Goal: Task Accomplishment & Management: Manage account settings

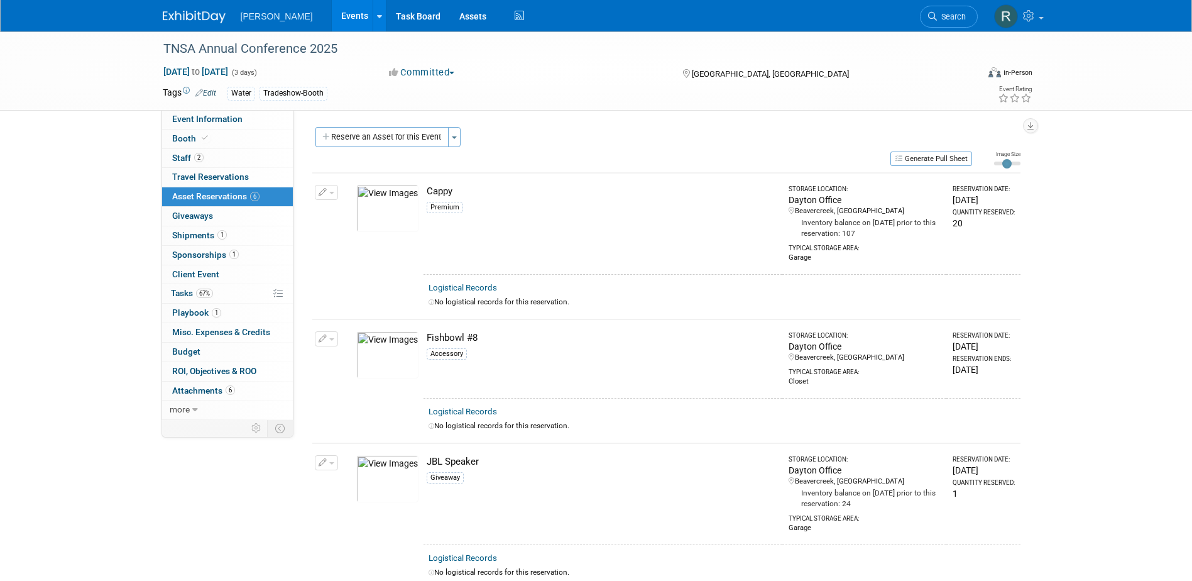
drag, startPoint x: 950, startPoint y: 12, endPoint x: 918, endPoint y: 26, distance: 34.9
click at [789, 12] on span "Search" at bounding box center [951, 16] width 29 height 9
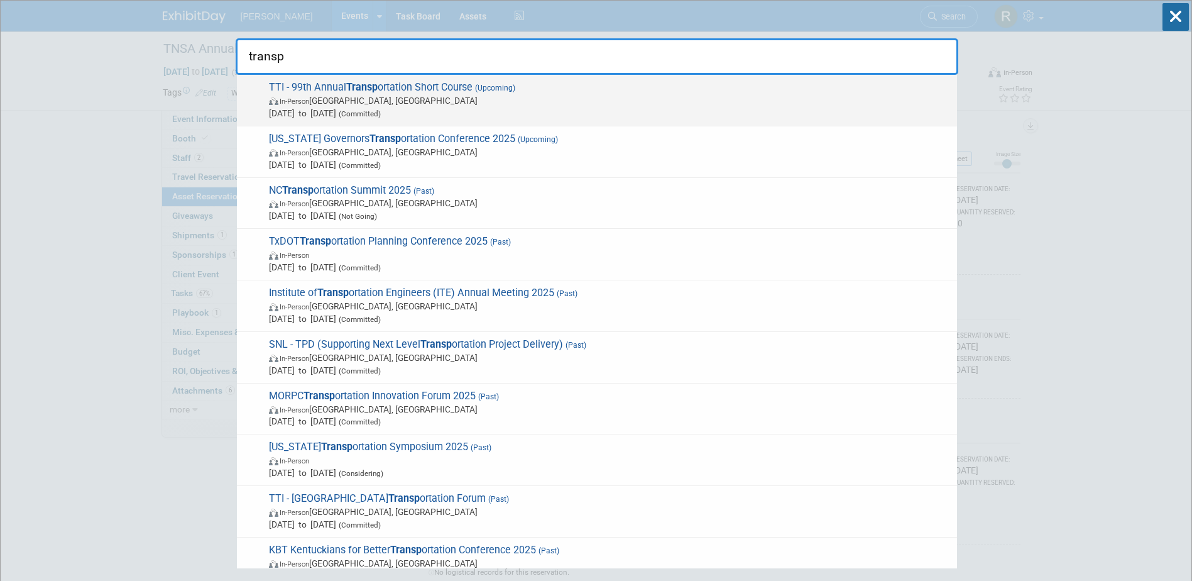
type input "transp"
click at [407, 84] on span "TTI - 99th Annual Transp ortation Short Course (Upcoming) In-Person [GEOGRAPHIC…" at bounding box center [608, 100] width 686 height 38
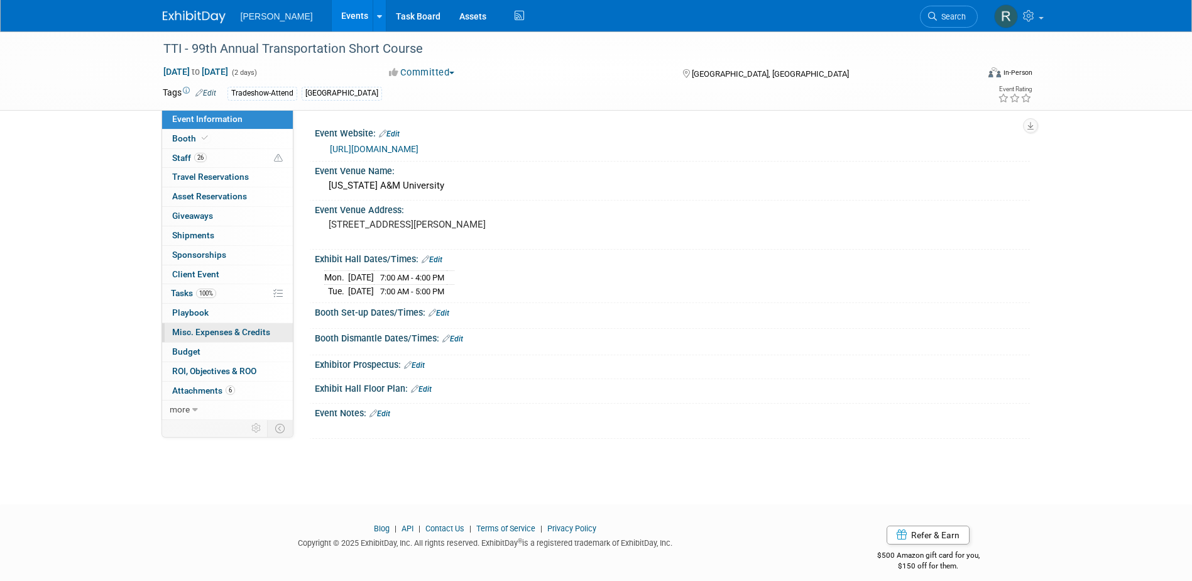
click at [196, 332] on span "Misc. Expenses & Credits 0" at bounding box center [221, 332] width 98 height 10
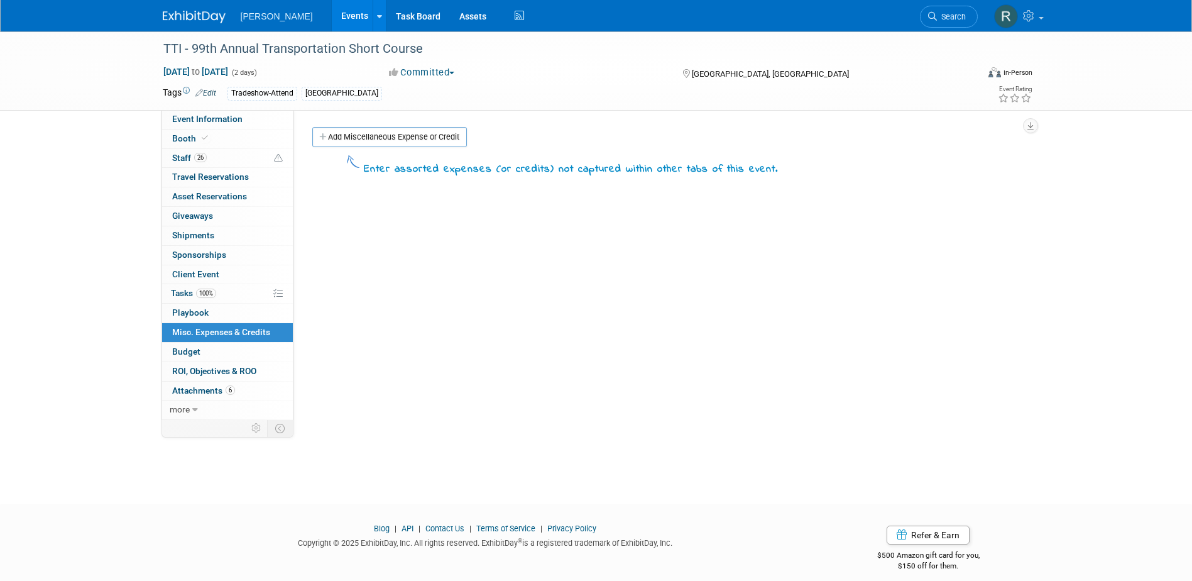
click at [362, 137] on body "[PERSON_NAME] Events Add Event Bulk Upload Events Shareable Event Boards Recent…" at bounding box center [596, 290] width 1192 height 581
click at [358, 138] on link "Add Miscellaneous Expense or Credit" at bounding box center [389, 137] width 155 height 20
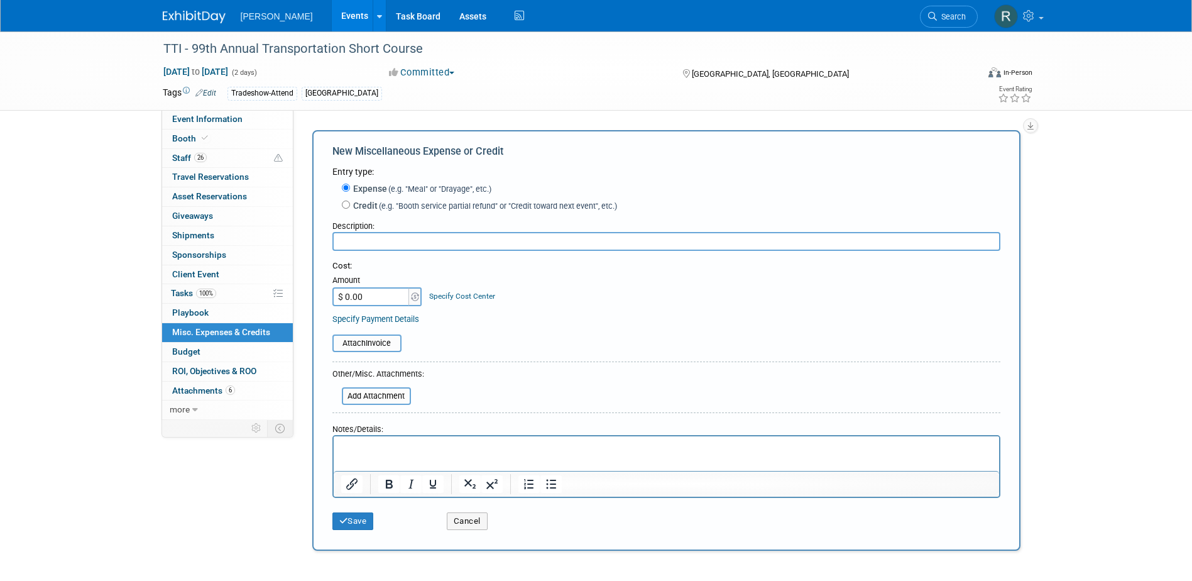
click at [350, 204] on label "Credit (e.g. "Booth service partial refund" or "Credit toward next event", etc.)" at bounding box center [483, 205] width 267 height 13
click at [349, 204] on input "Credit (e.g. "Booth service partial refund" or "Credit toward next event", etc.)" at bounding box center [346, 204] width 8 height 8
radio input "true"
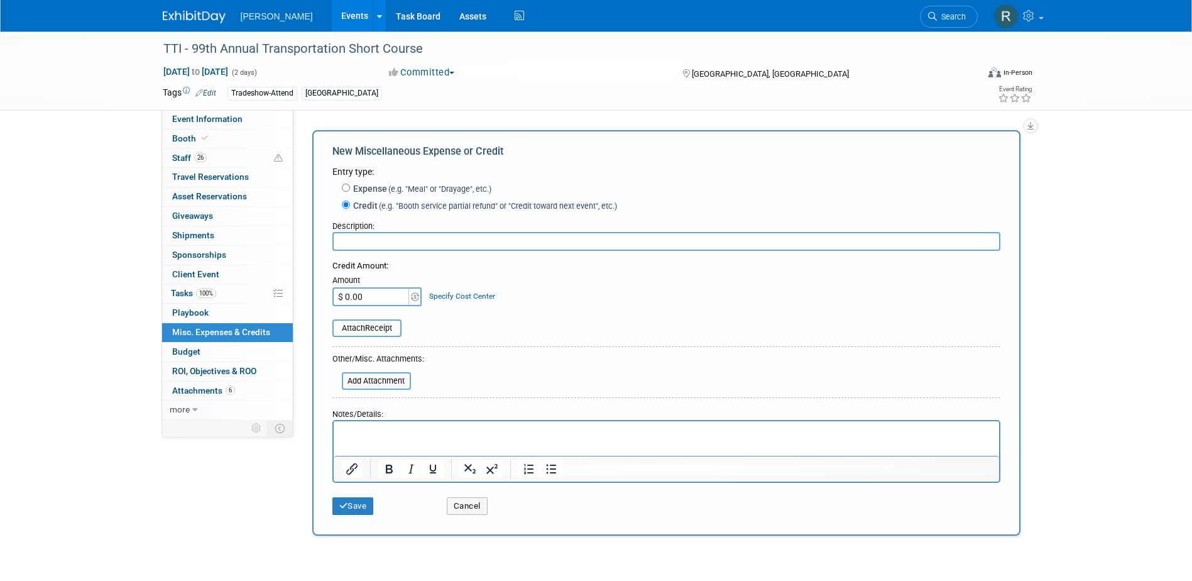
drag, startPoint x: 364, startPoint y: 243, endPoint x: 370, endPoint y: 238, distance: 8.0
click at [366, 243] on input "text" at bounding box center [666, 241] width 668 height 19
click at [433, 244] on input "Refunds for" at bounding box center [666, 241] width 668 height 19
click at [477, 243] on input "Refunds for [PERSON_NAME], [PERSON_NAME] &" at bounding box center [666, 241] width 668 height 19
type input "Refunds for [PERSON_NAME], [PERSON_NAME] & [PERSON_NAME]"
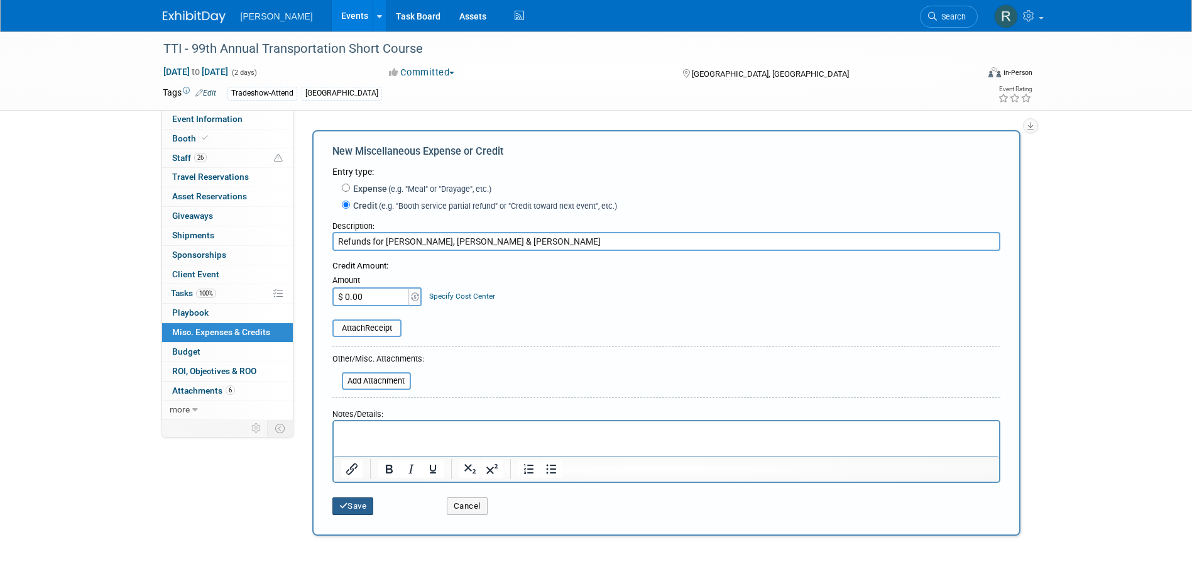
click at [358, 508] on button "Save" at bounding box center [352, 506] width 41 height 18
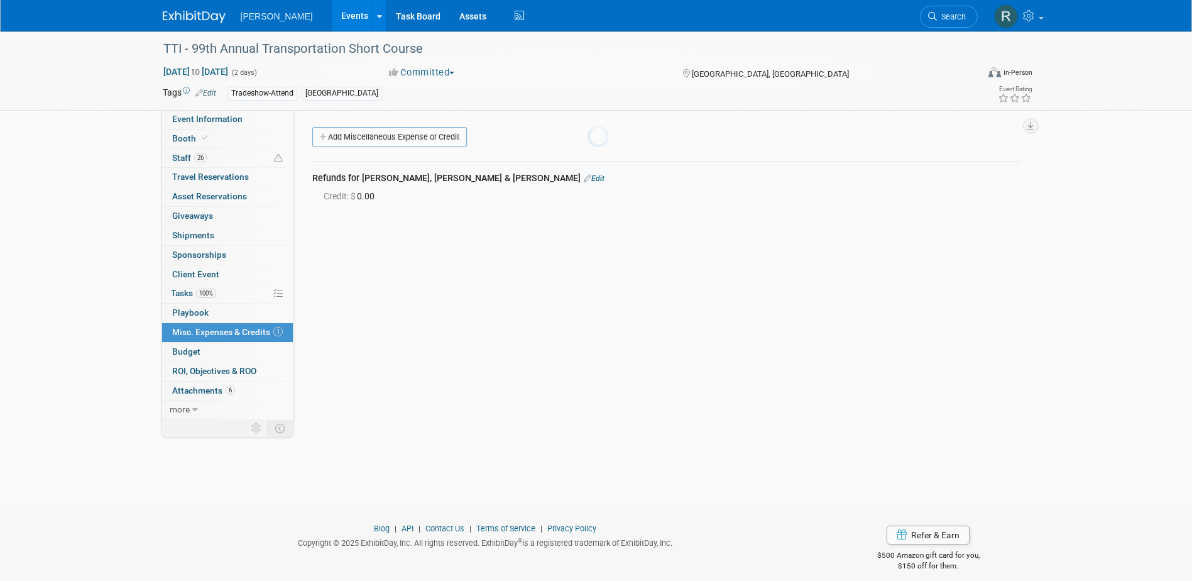
scroll to position [11, 0]
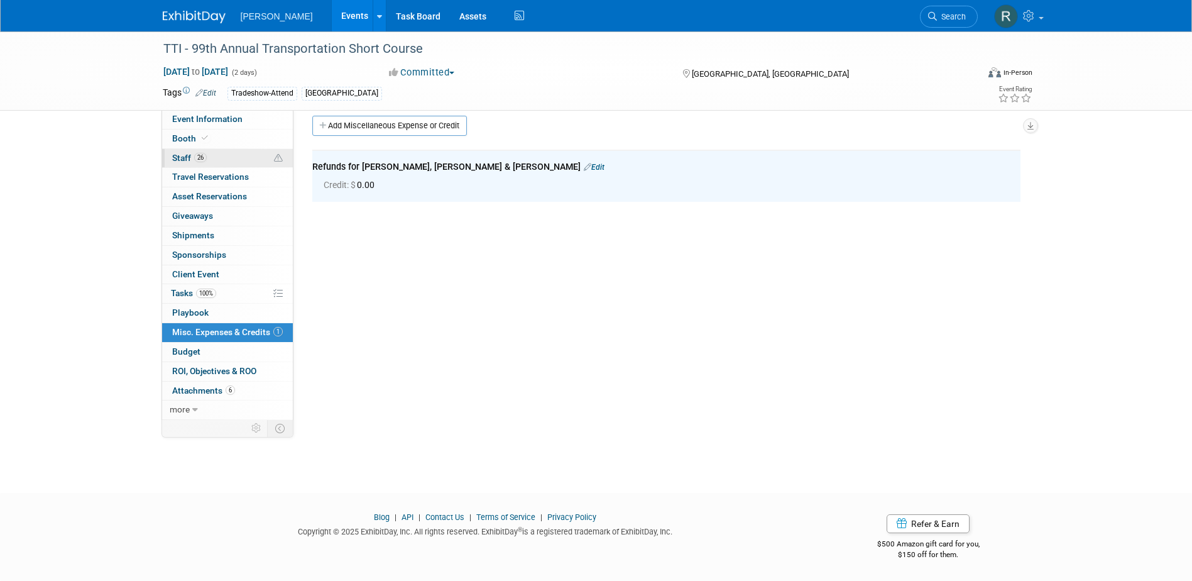
click at [183, 163] on link "26 Staff 26" at bounding box center [227, 158] width 131 height 19
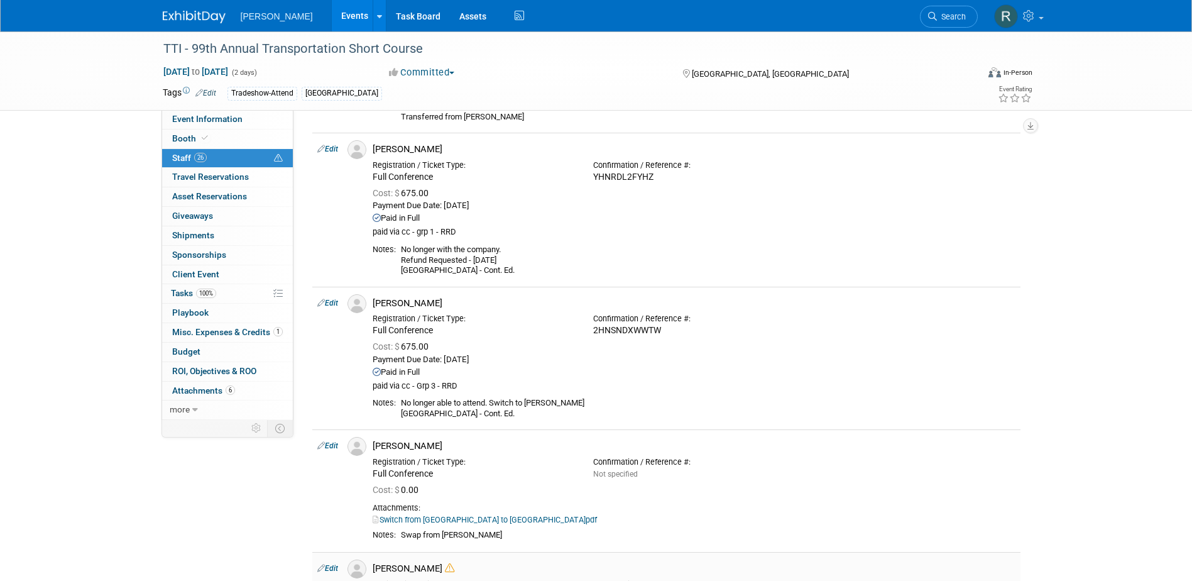
scroll to position [0, 0]
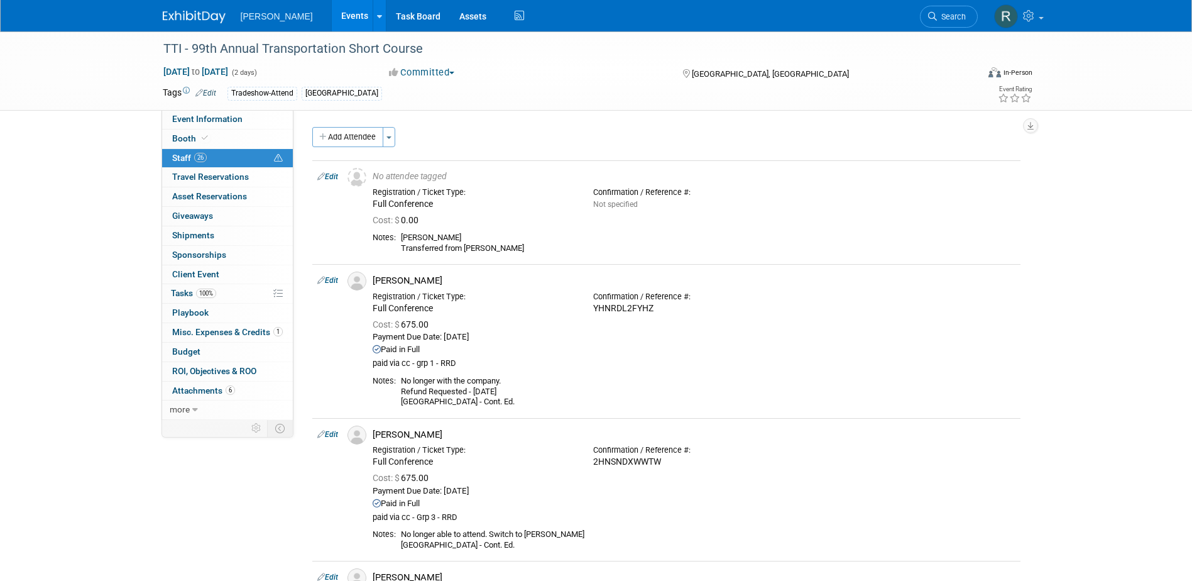
drag, startPoint x: 189, startPoint y: 331, endPoint x: 200, endPoint y: 323, distance: 13.6
click at [189, 331] on span "Misc. Expenses & Credits 1" at bounding box center [227, 332] width 111 height 10
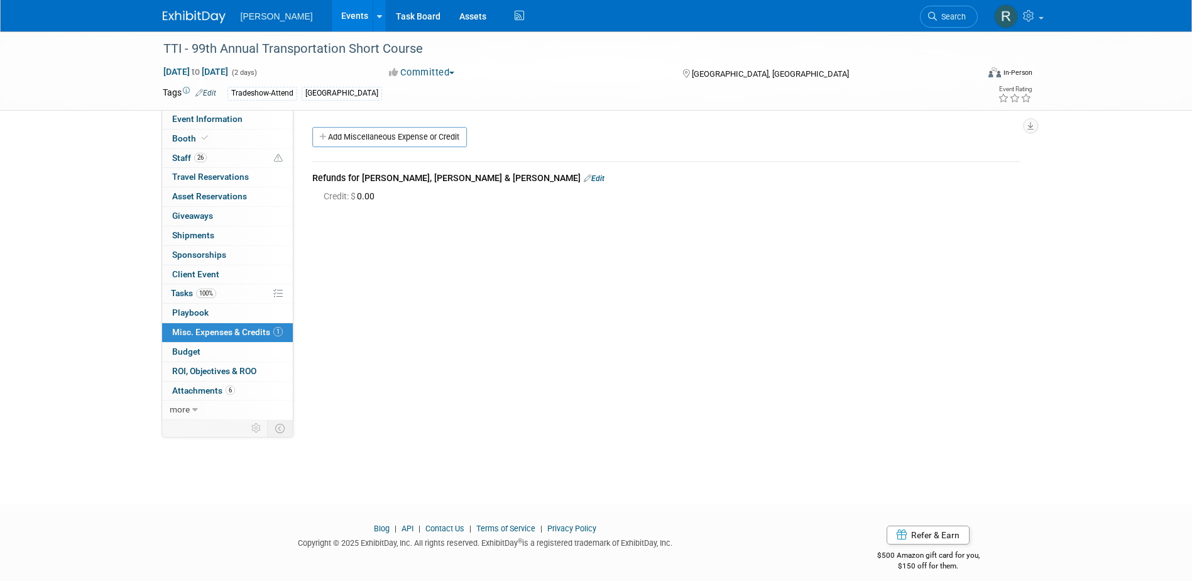
click at [584, 180] on link "Edit" at bounding box center [594, 178] width 21 height 9
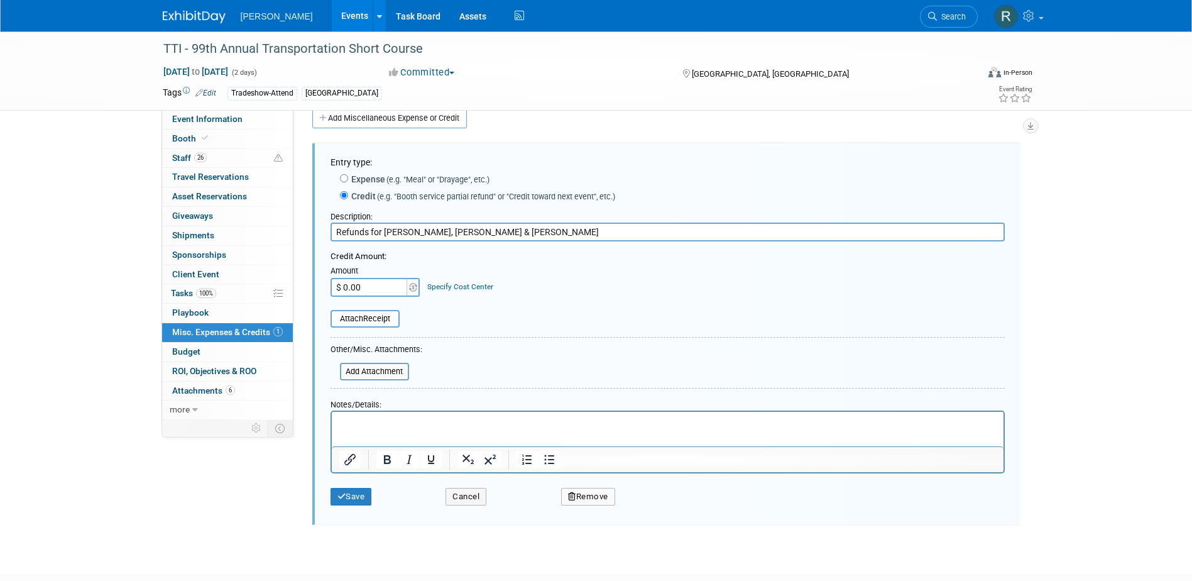
click at [357, 288] on input "$ 0.00" at bounding box center [370, 287] width 79 height 19
type input "$ 2,025.00"
click at [435, 289] on link "Specify Cost Center" at bounding box center [460, 286] width 66 height 9
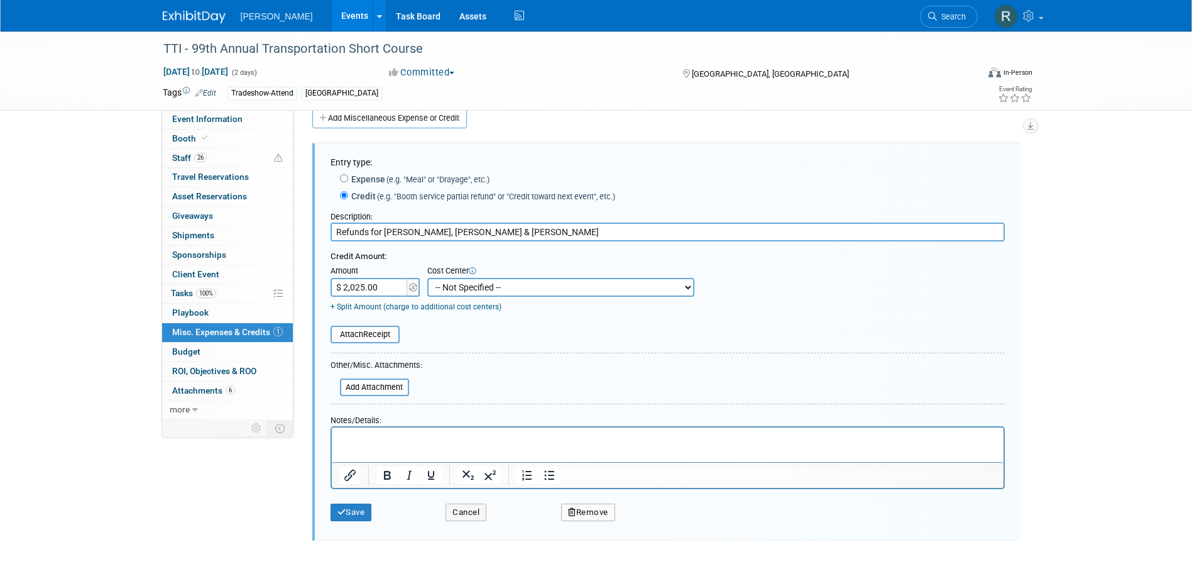
click at [440, 289] on select "-- Not Specified -- Advisory Services - Expenses_1001.502 Aerial Acquisition - …" at bounding box center [560, 287] width 267 height 19
select select "18966244"
click at [427, 278] on select "-- Not Specified -- Advisory Services - Expenses_1001.502 Aerial Acquisition - …" at bounding box center [560, 287] width 267 height 19
click at [361, 517] on button "Save" at bounding box center [351, 512] width 41 height 18
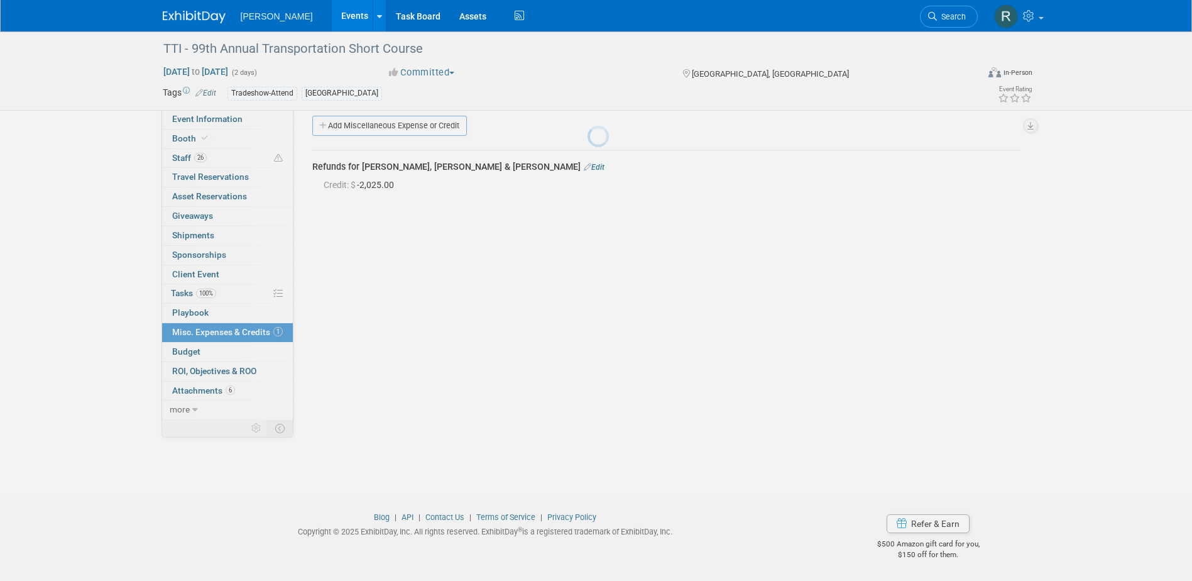
scroll to position [11, 0]
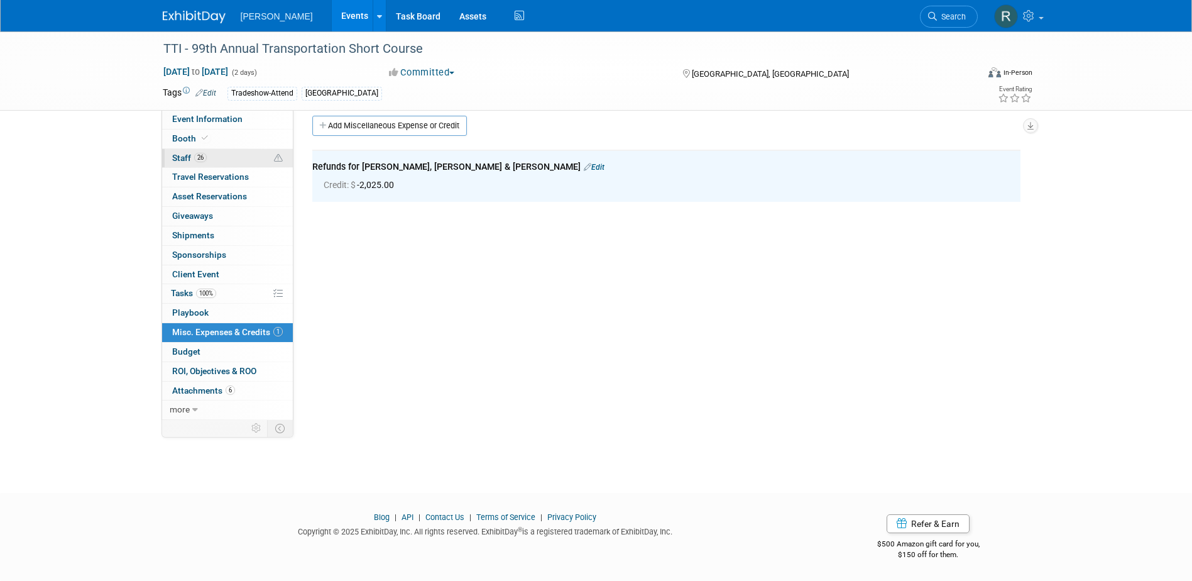
click at [194, 160] on span "Staff 26" at bounding box center [189, 158] width 35 height 10
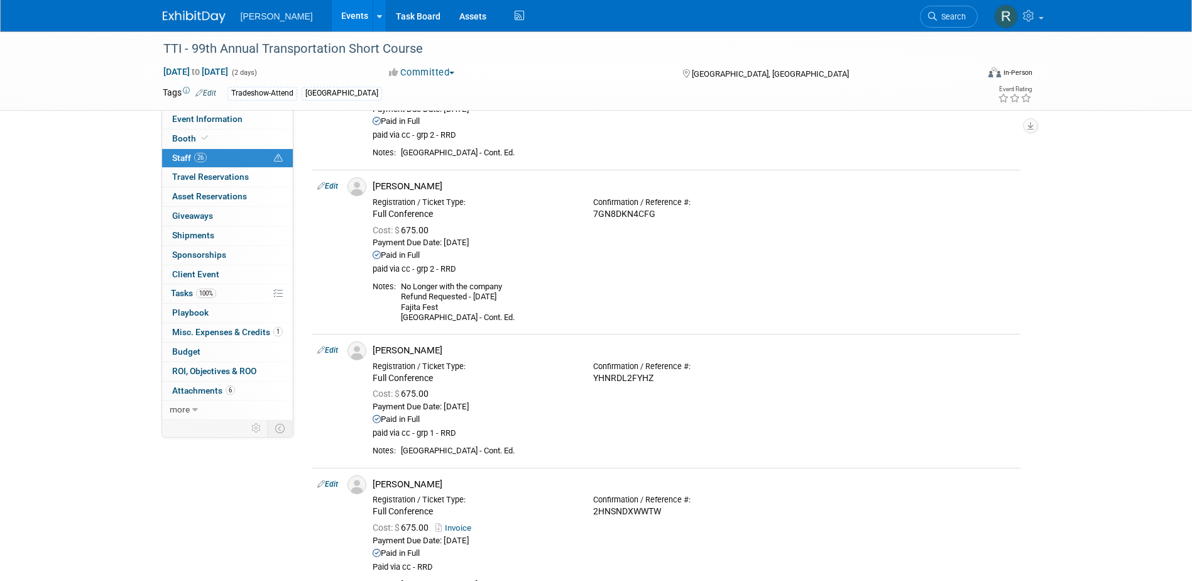
scroll to position [1194, 0]
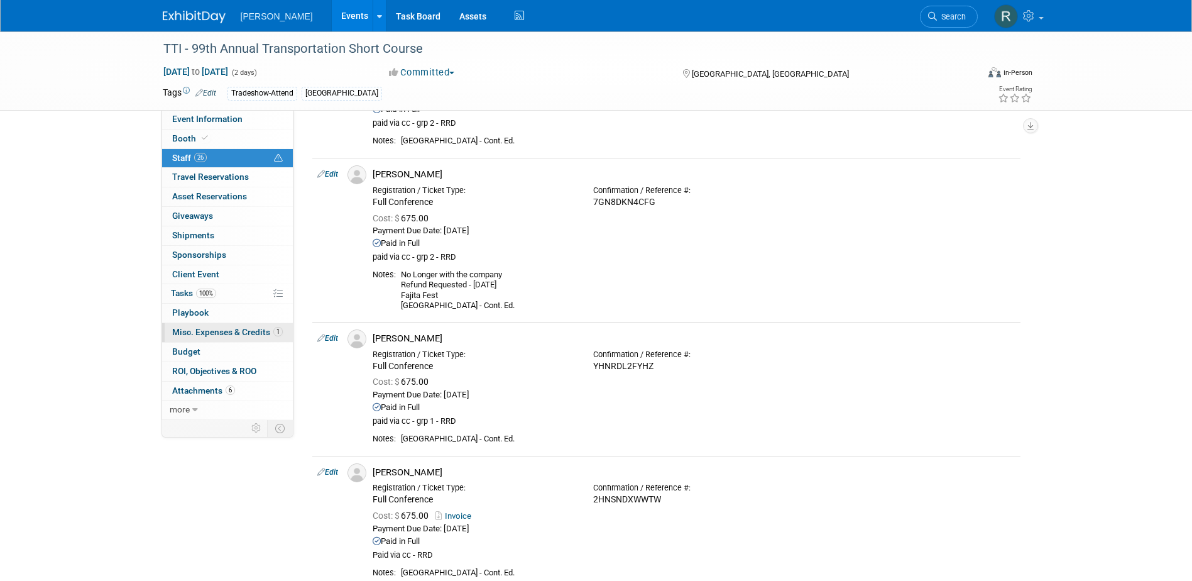
click at [206, 335] on span "Misc. Expenses & Credits 1" at bounding box center [227, 332] width 111 height 10
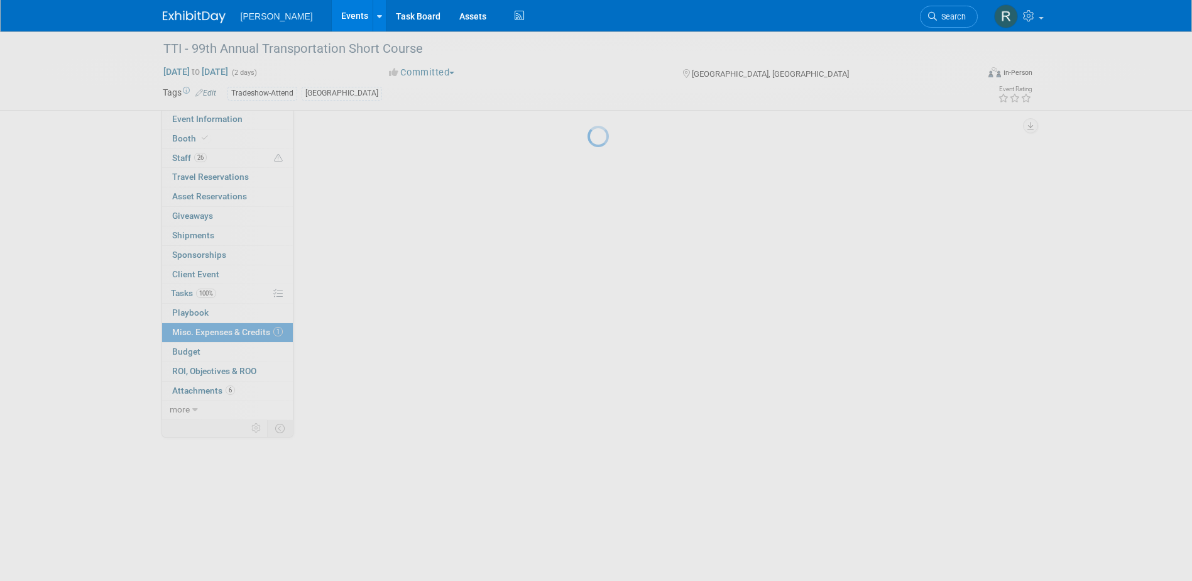
scroll to position [0, 0]
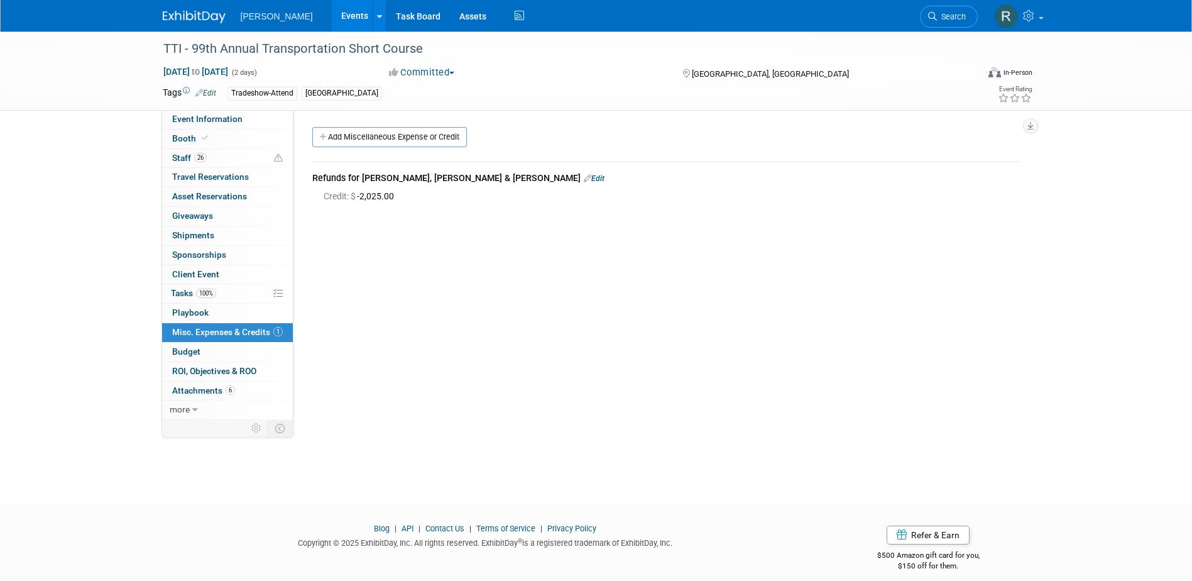
click at [584, 180] on link "Edit" at bounding box center [594, 178] width 21 height 9
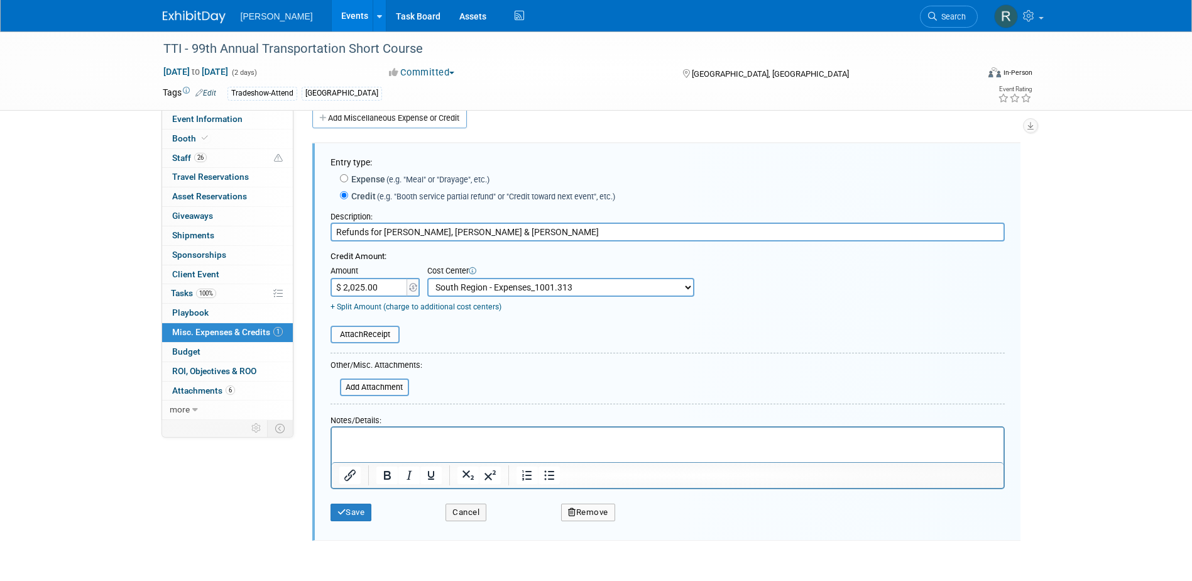
click at [378, 440] on p "Rich Text Area. Press ALT-0 for help." at bounding box center [667, 438] width 657 height 13
click at [362, 518] on button "Save" at bounding box center [351, 512] width 41 height 18
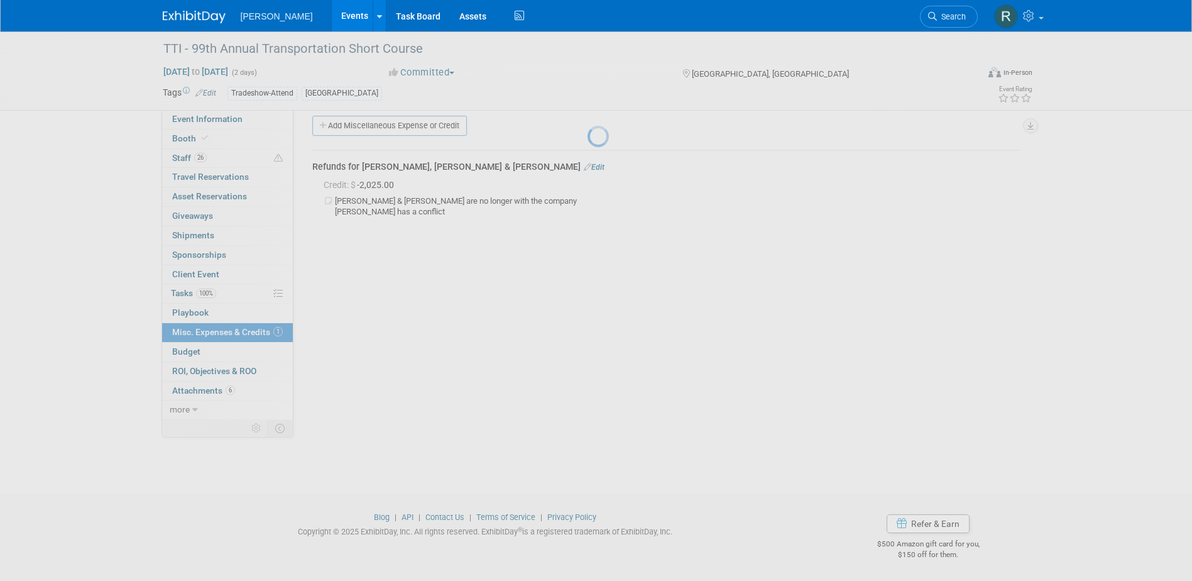
scroll to position [11, 0]
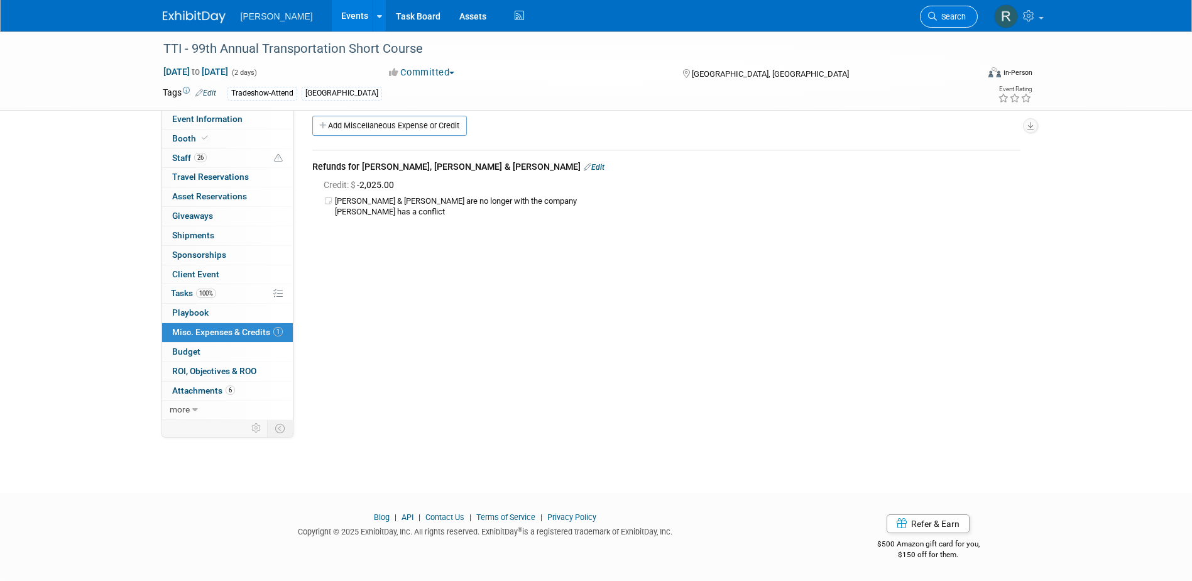
click at [937, 16] on span "Search" at bounding box center [951, 16] width 29 height 9
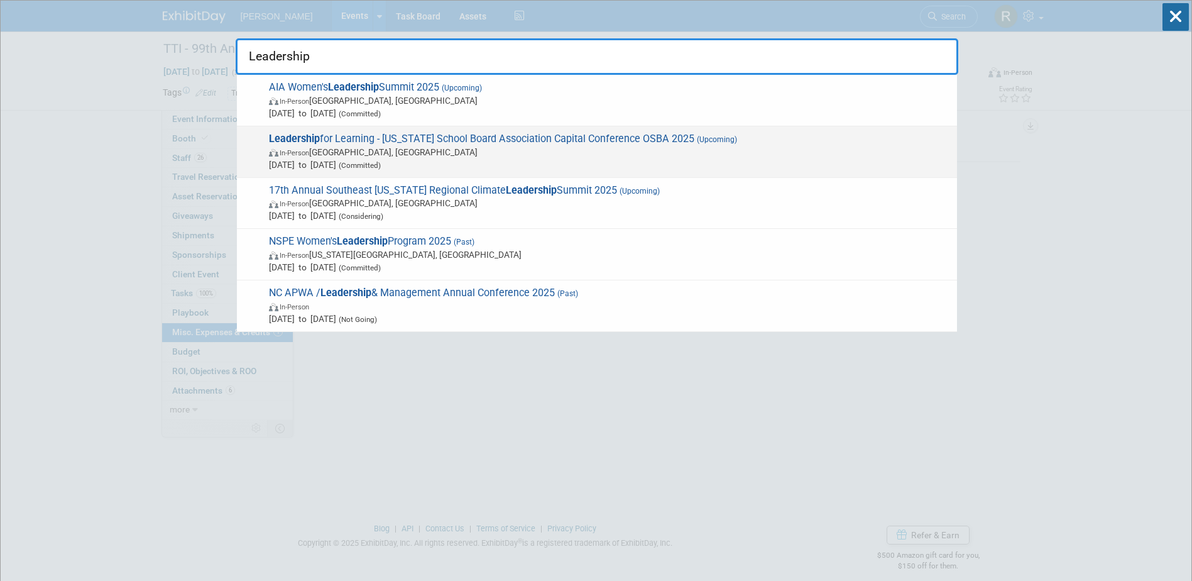
type input "Leadership"
click at [518, 156] on span "In-Person [GEOGRAPHIC_DATA], [GEOGRAPHIC_DATA]" at bounding box center [610, 152] width 682 height 13
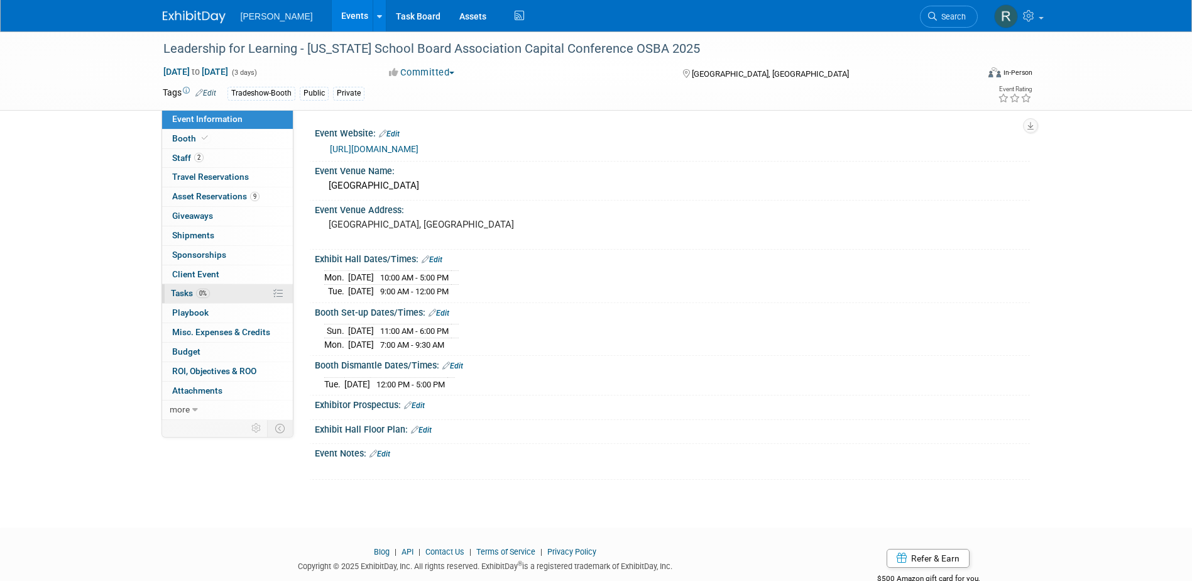
click at [195, 298] on link "0% Tasks 0%" at bounding box center [227, 293] width 131 height 19
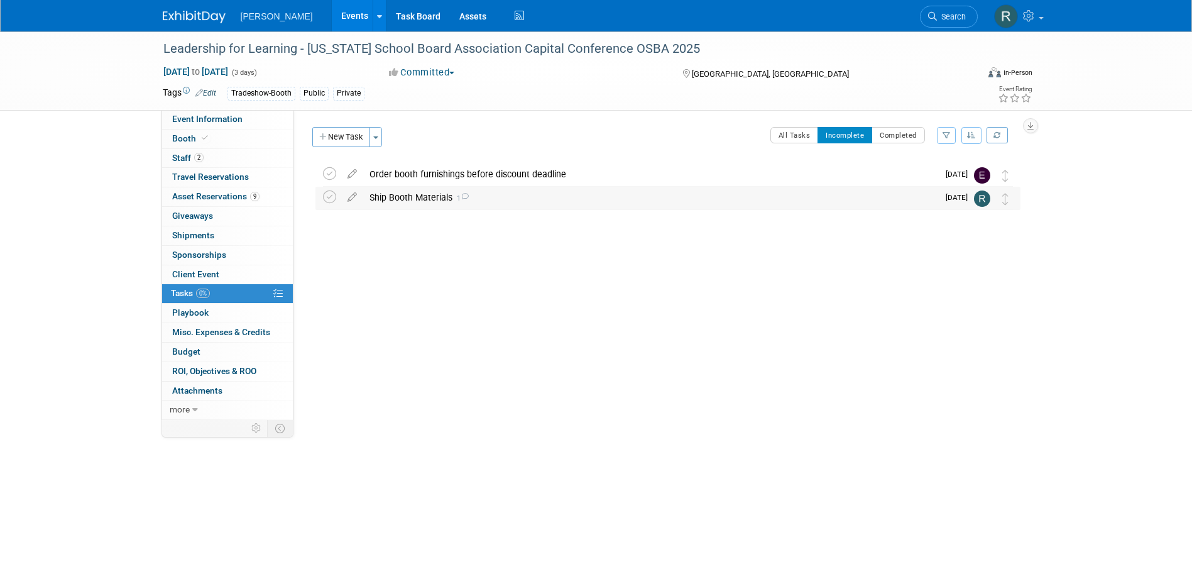
click at [425, 199] on div "Ship Booth Materials 1" at bounding box center [650, 197] width 575 height 21
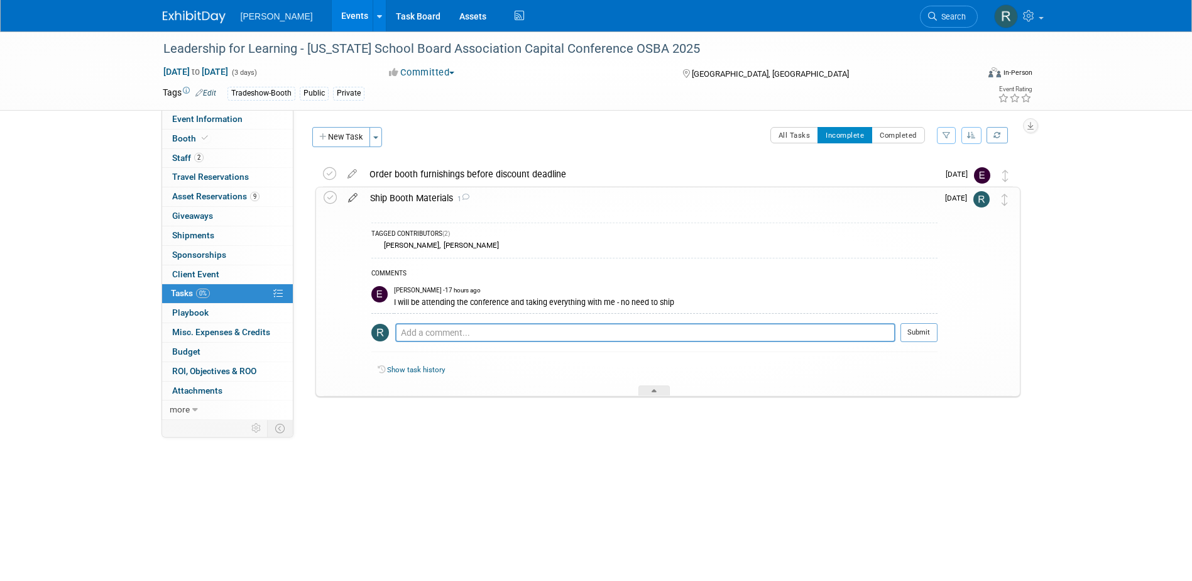
click at [350, 199] on icon at bounding box center [353, 195] width 22 height 16
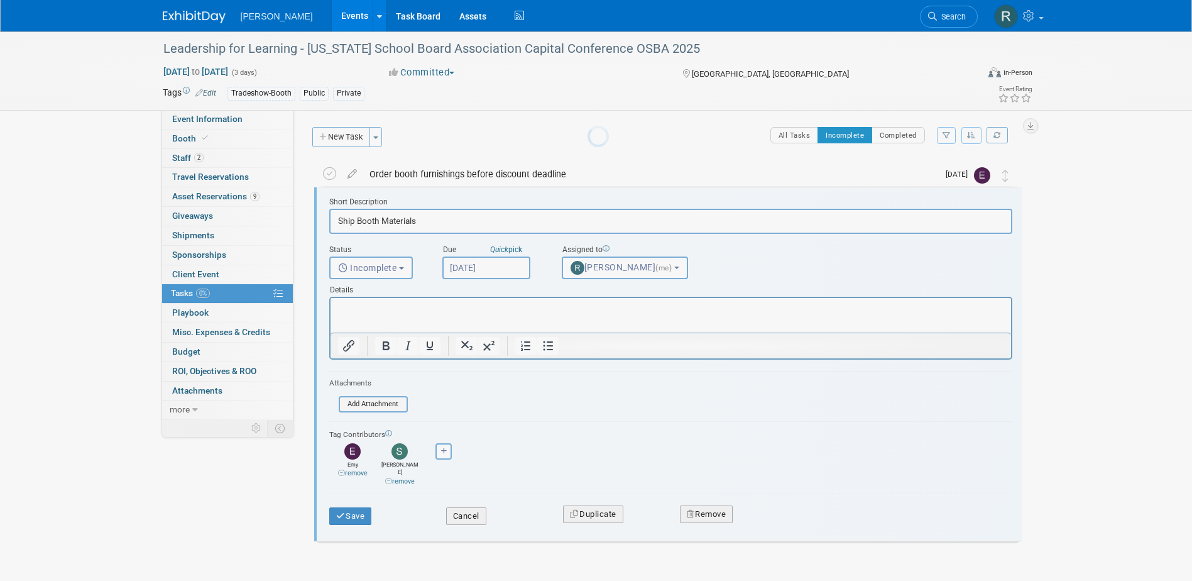
scroll to position [3, 0]
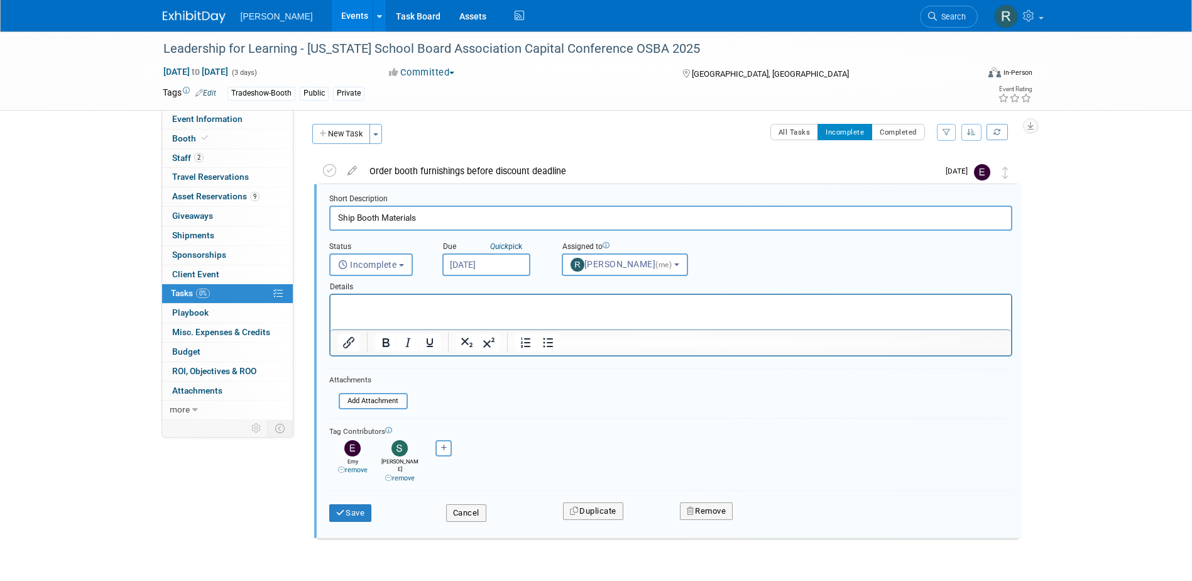
click at [338, 220] on input "Ship Booth Materials" at bounding box center [670, 217] width 683 height 25
click at [339, 220] on input "Ship Booth Materials" at bounding box center [670, 217] width 683 height 25
type input "Pack Booth Materials"
click at [364, 504] on button "Save" at bounding box center [350, 513] width 43 height 18
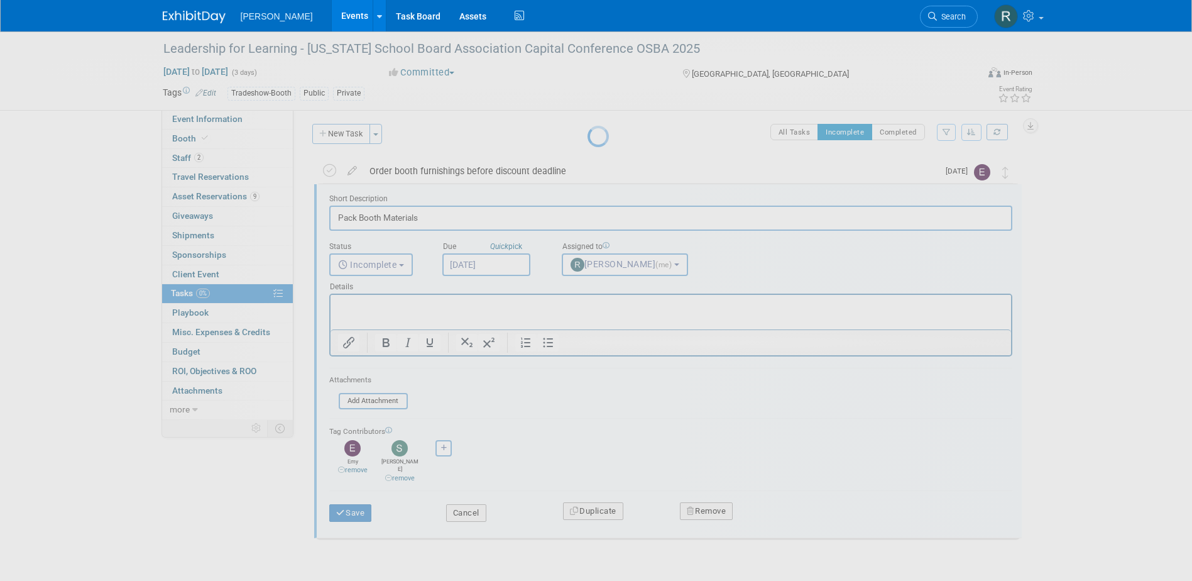
scroll to position [0, 0]
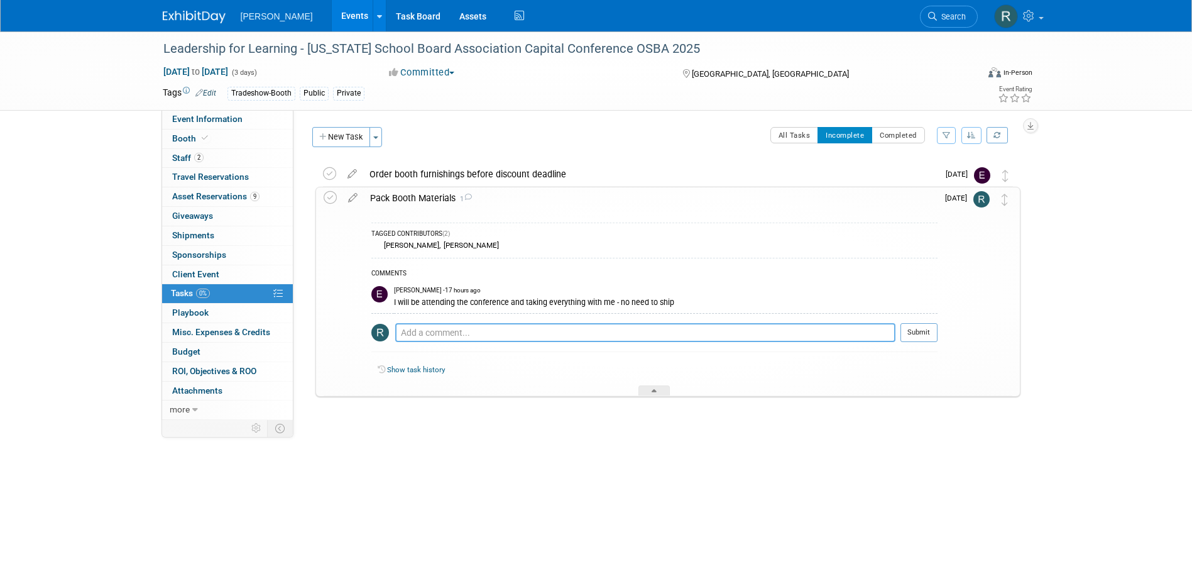
click at [418, 335] on textarea at bounding box center [645, 332] width 500 height 19
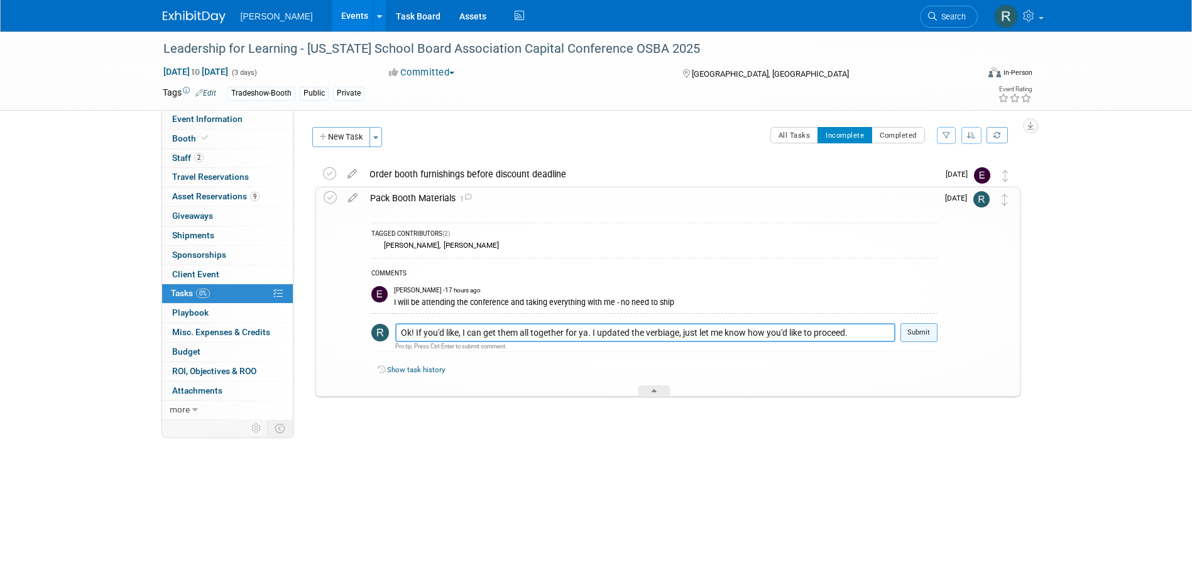
type textarea "Ok! If you'd like, I can get them all together for ya. I updated the verbiage, …"
click at [918, 333] on button "Submit" at bounding box center [918, 332] width 37 height 19
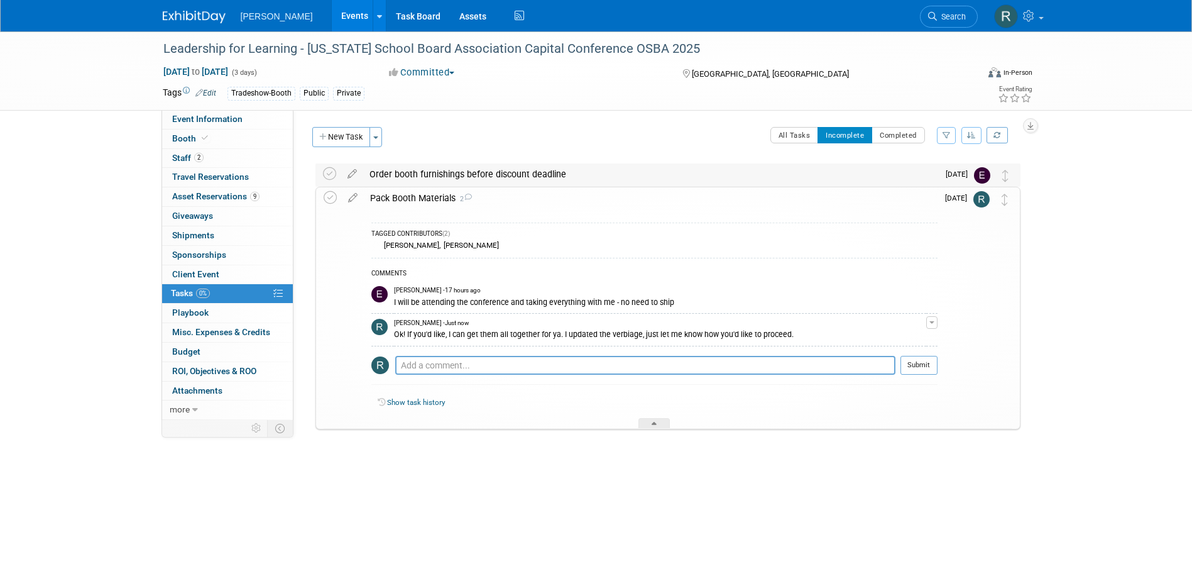
click at [475, 167] on div "Order booth furnishings before discount deadline" at bounding box center [650, 173] width 575 height 21
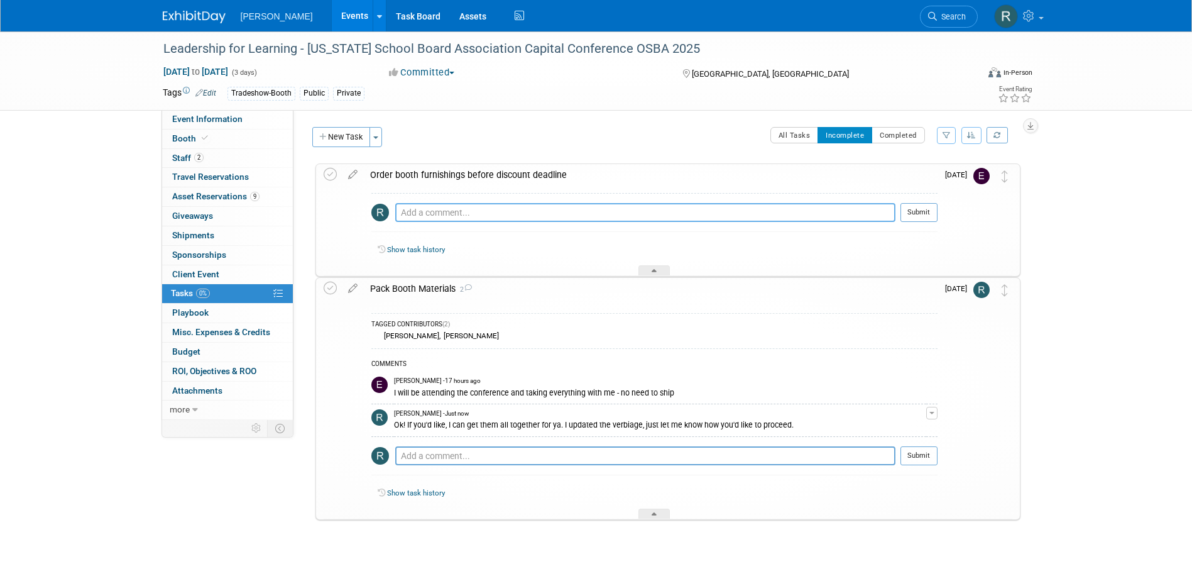
click at [483, 217] on textarea at bounding box center [645, 212] width 500 height 19
click at [209, 135] on link "Booth" at bounding box center [227, 138] width 131 height 19
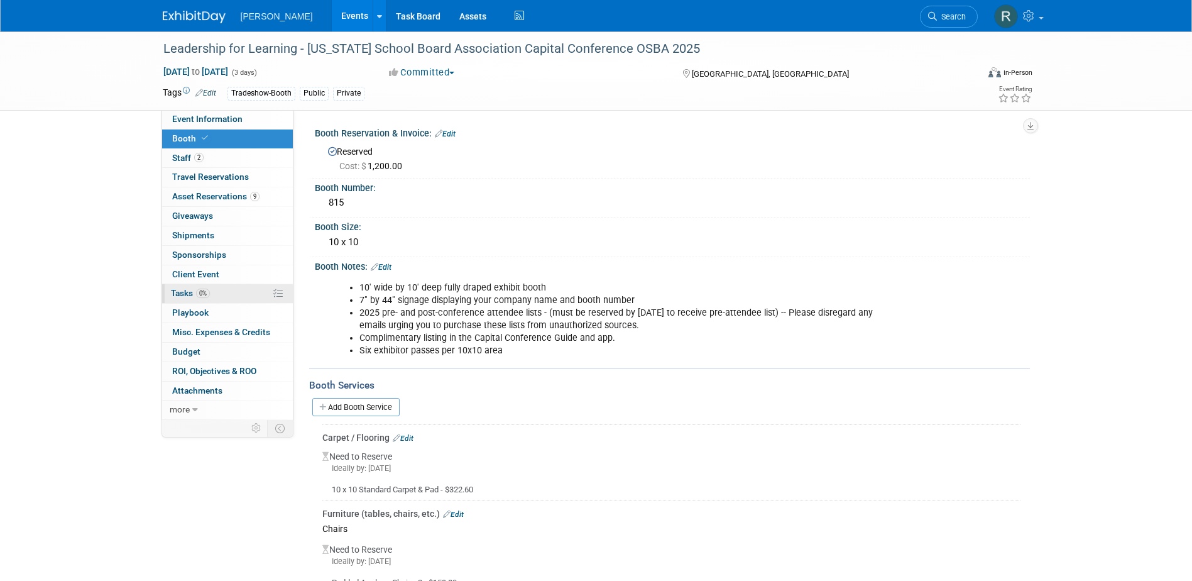
click at [210, 293] on link "0% Tasks 0%" at bounding box center [227, 293] width 131 height 19
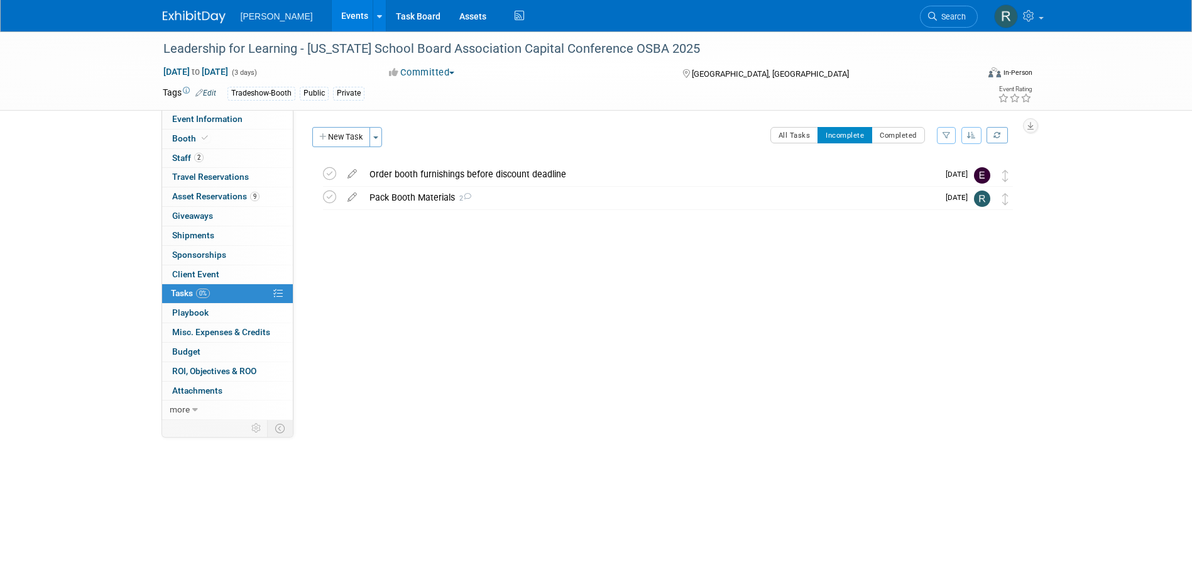
click at [354, 169] on icon at bounding box center [352, 171] width 22 height 16
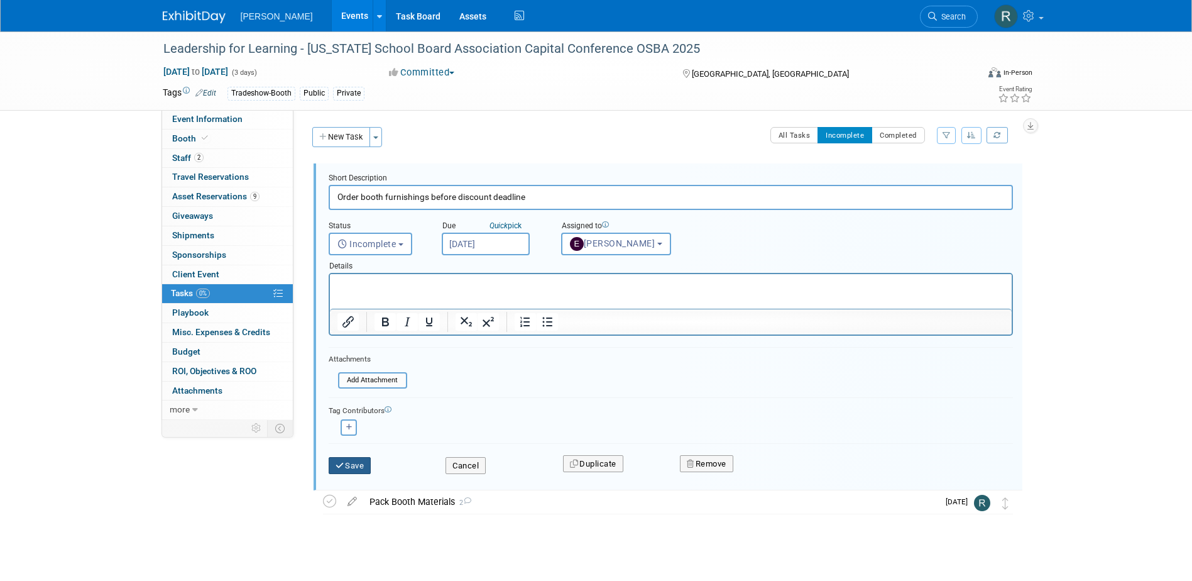
click at [351, 464] on button "Save" at bounding box center [350, 466] width 43 height 18
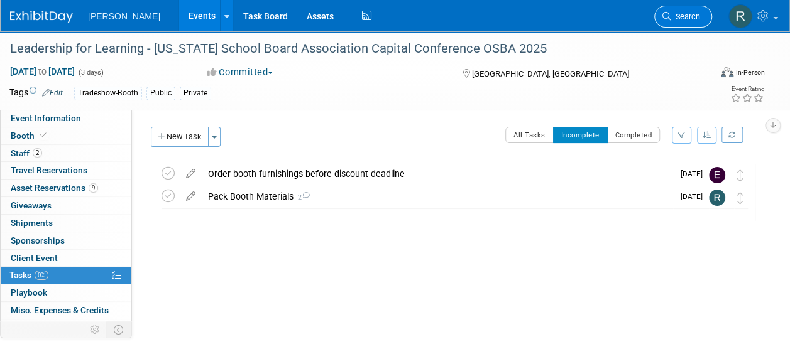
click at [691, 19] on span "Search" at bounding box center [685, 16] width 29 height 9
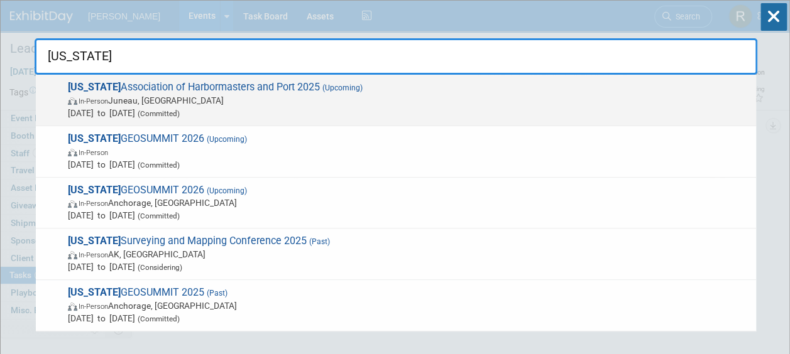
type input "alaska"
click at [190, 98] on span "In-Person Juneau, AK" at bounding box center [409, 100] width 682 height 13
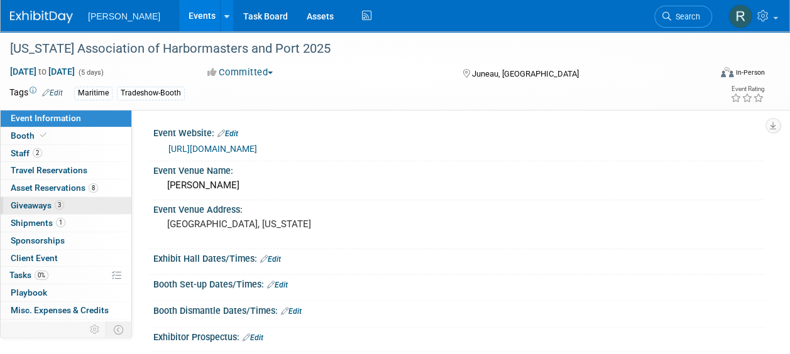
click at [41, 203] on span "Giveaways 3" at bounding box center [37, 205] width 53 height 10
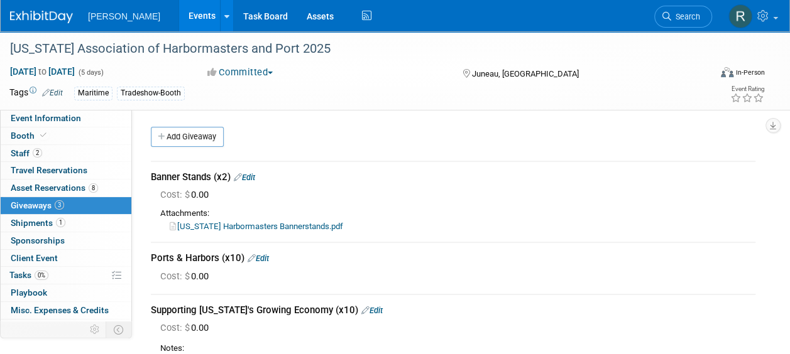
click at [231, 228] on link "Alaska Harbormasters Bannerstands.pdf" at bounding box center [256, 226] width 173 height 9
